Goal: Navigation & Orientation: Go to known website

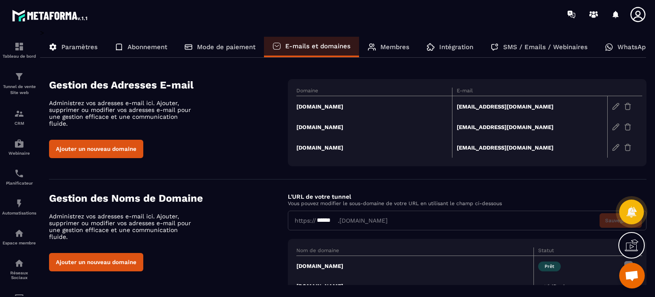
click at [637, 17] on icon at bounding box center [638, 14] width 15 height 15
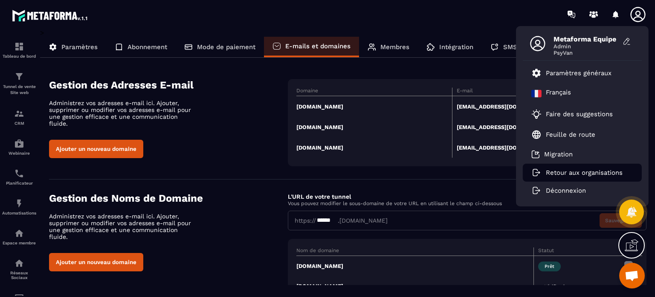
click at [558, 172] on p "Retour aux organisations" at bounding box center [584, 173] width 77 height 8
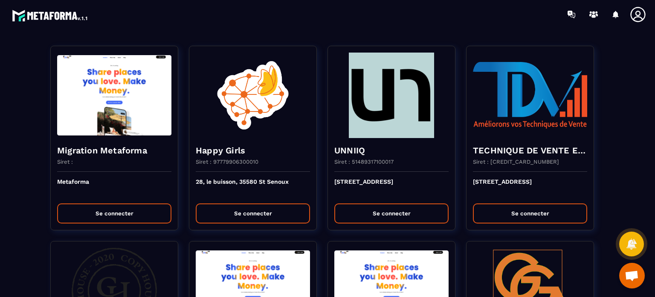
click at [242, 23] on div at bounding box center [377, 14] width 555 height 29
click at [469, 23] on div at bounding box center [377, 14] width 555 height 29
click at [460, 24] on div at bounding box center [377, 14] width 555 height 29
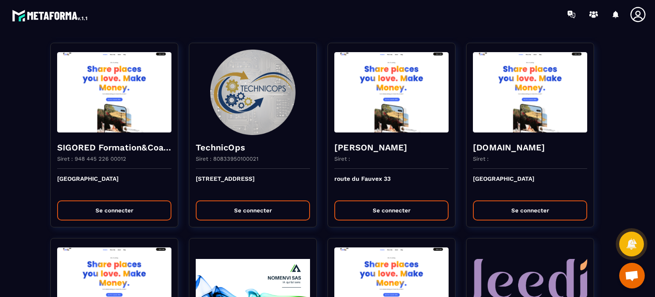
scroll to position [1758, 0]
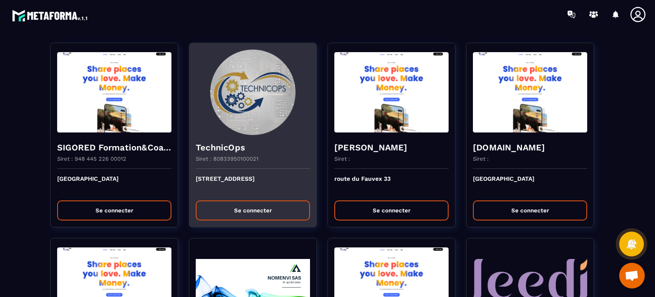
click at [233, 205] on button "Se connecter" at bounding box center [253, 210] width 114 height 20
